Goal: Information Seeking & Learning: Understand process/instructions

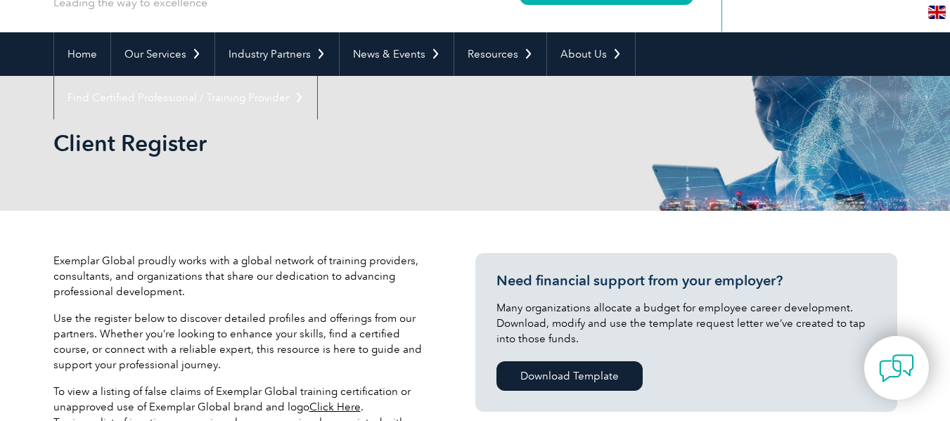
scroll to position [101, 0]
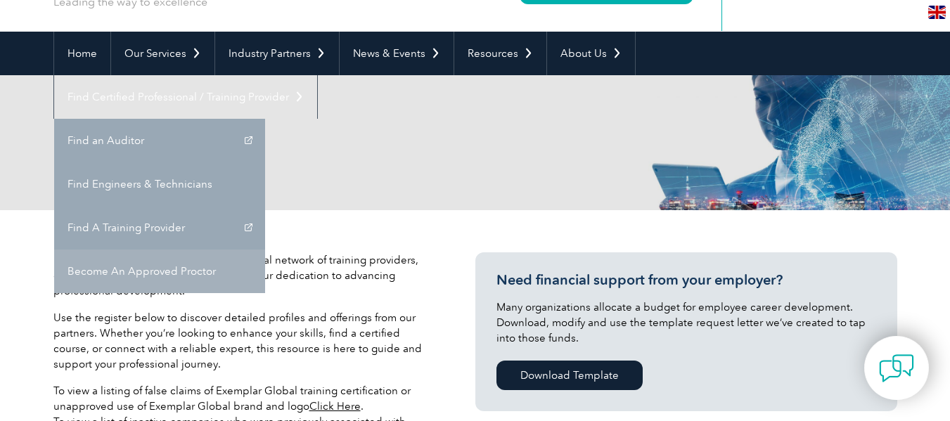
click at [265, 250] on link "Become An Approved Proctor" at bounding box center [159, 272] width 211 height 44
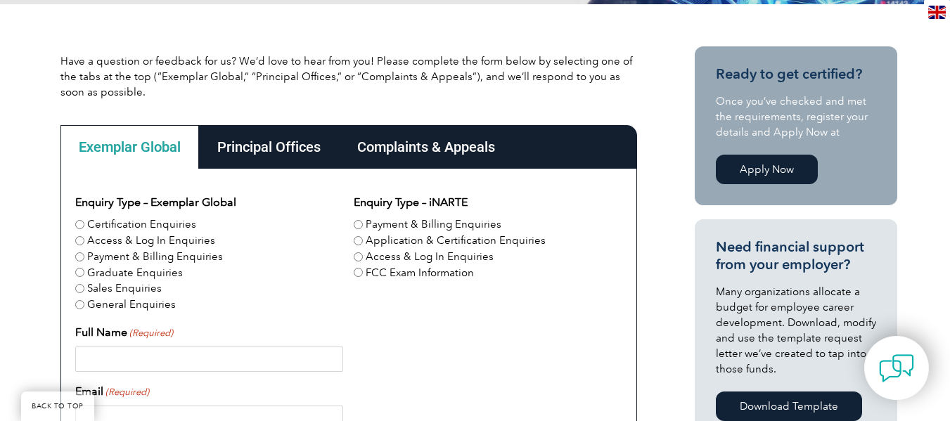
scroll to position [314, 0]
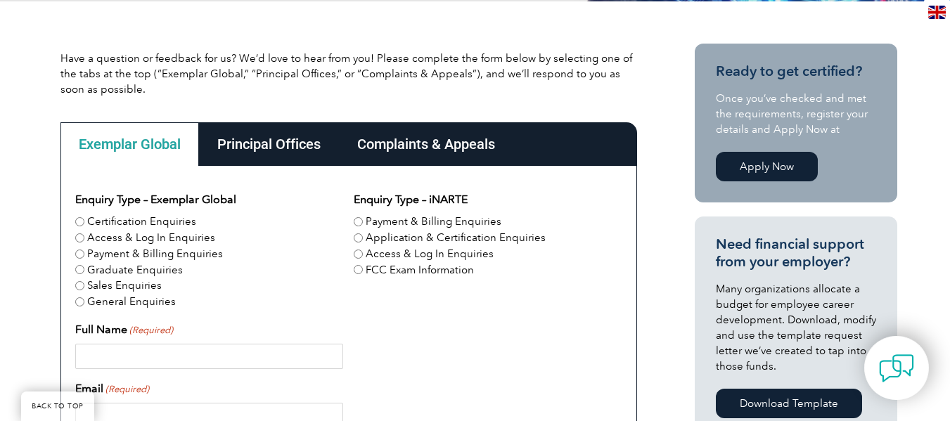
click at [467, 146] on div "Complaints & Appeals" at bounding box center [426, 144] width 174 height 44
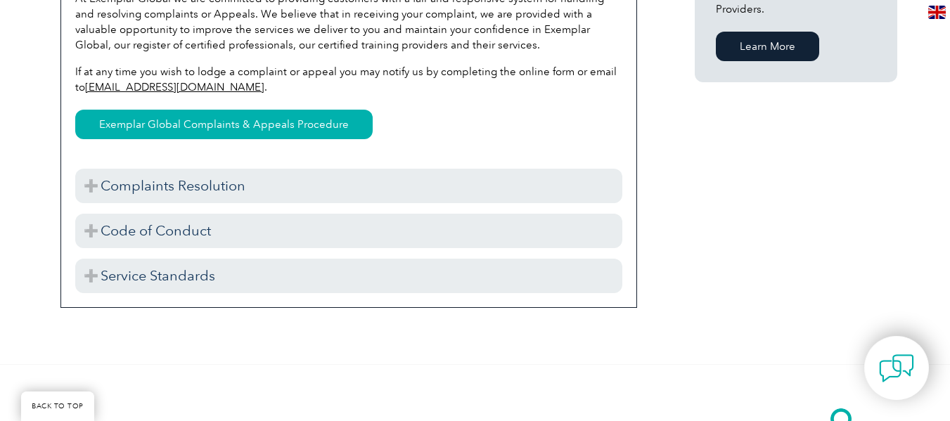
scroll to position [1089, 0]
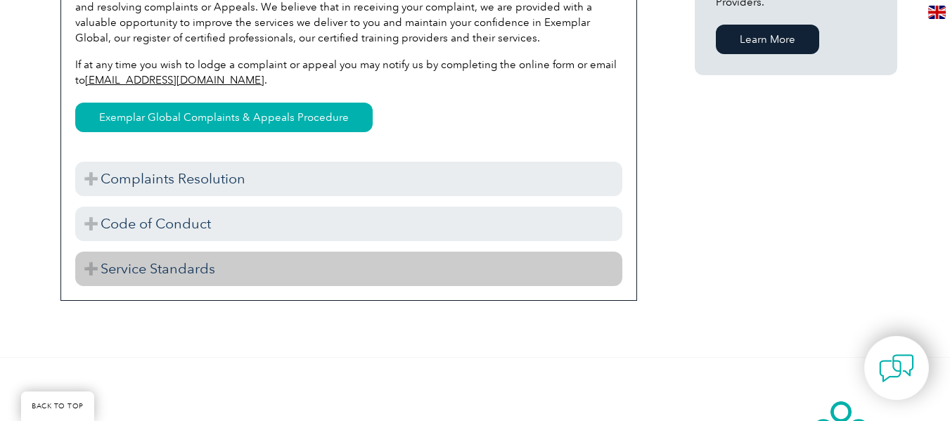
click at [102, 266] on h3 "Service Standards" at bounding box center [348, 269] width 547 height 34
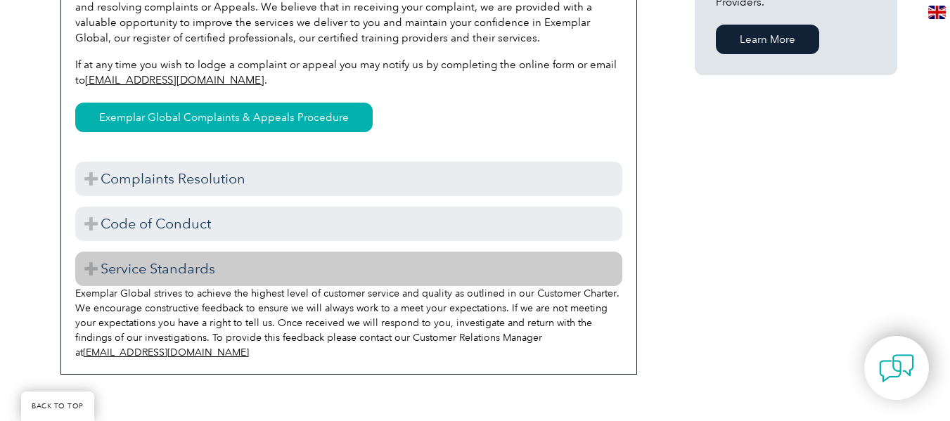
click at [91, 269] on h3 "Service Standards" at bounding box center [348, 269] width 547 height 34
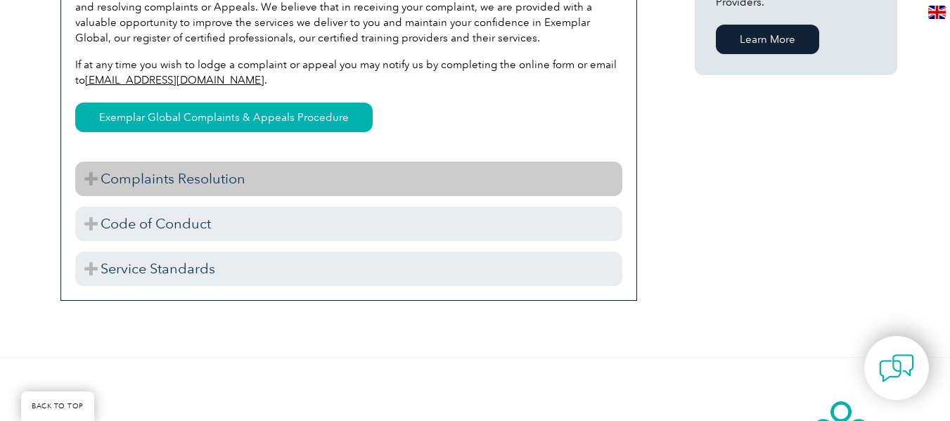
click at [93, 177] on h3 "Complaints Resolution" at bounding box center [348, 179] width 547 height 34
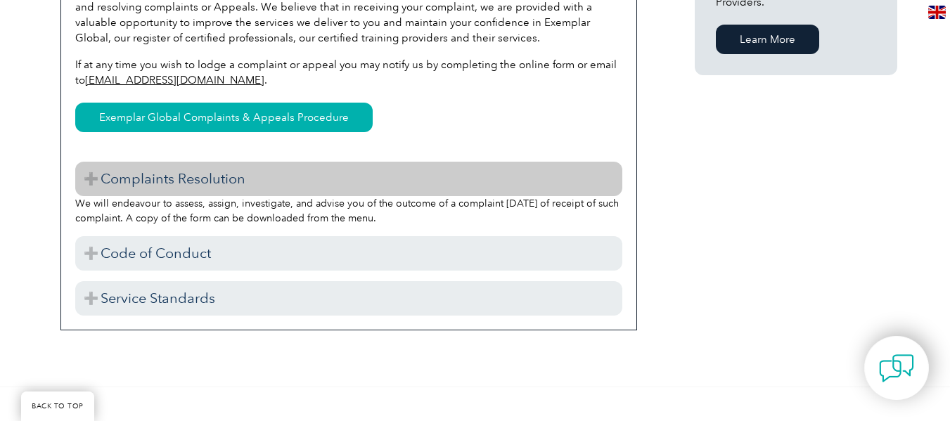
click at [93, 176] on h3 "Complaints Resolution" at bounding box center [348, 179] width 547 height 34
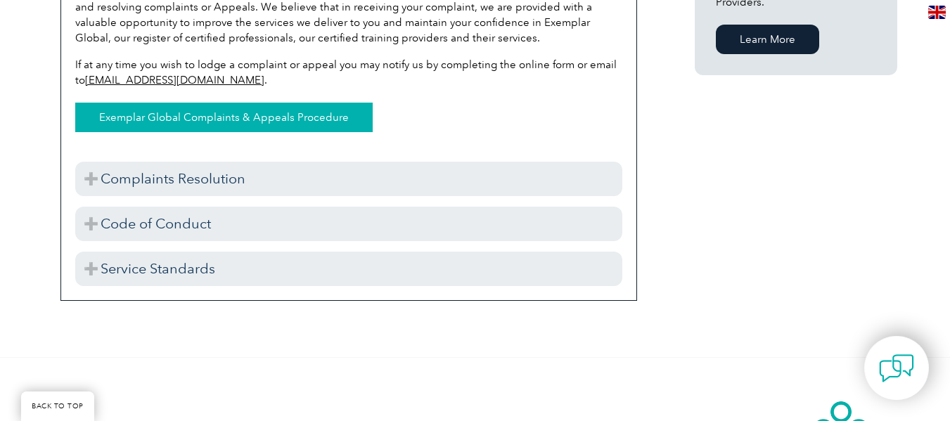
click at [215, 120] on link "Exemplar Global Complaints & Appeals Procedure" at bounding box center [224, 118] width 298 height 30
